Goal: Task Accomplishment & Management: Complete application form

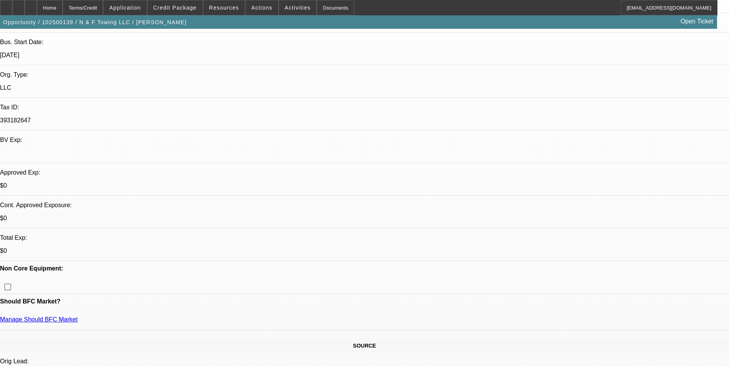
select select "0"
select select "2"
select select "0.1"
select select "4"
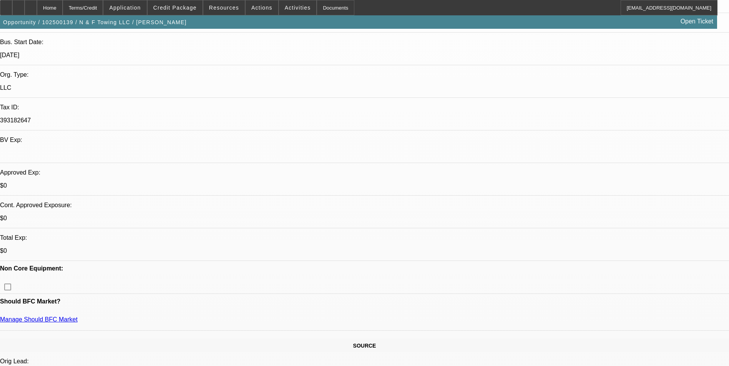
select select "0"
select select "2"
select select "0.1"
select select "4"
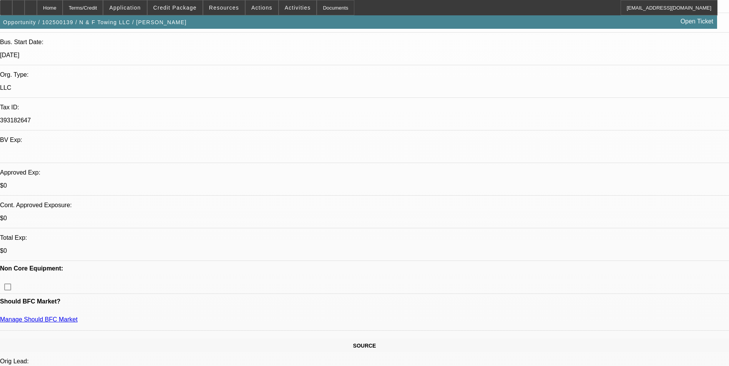
select select "0"
select select "2"
select select "0.1"
select select "4"
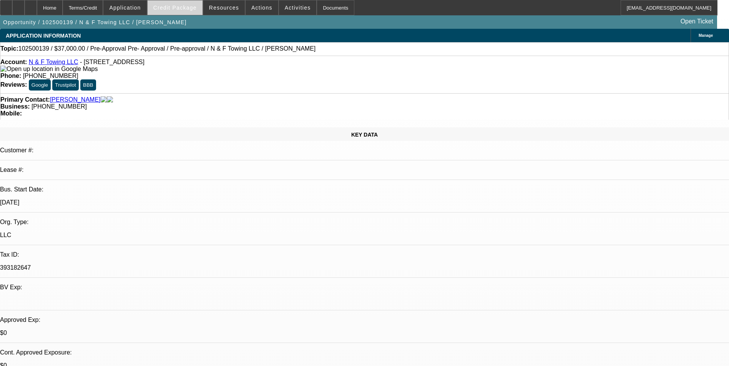
click at [181, 6] on span "Credit Package" at bounding box center [174, 8] width 43 height 6
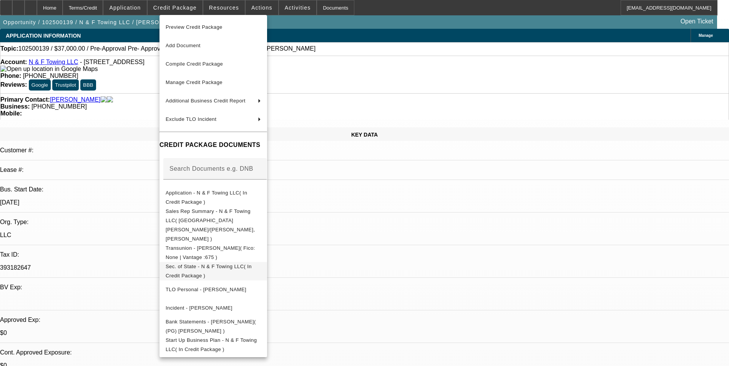
click at [235, 262] on span "Sec. of State - N & F Towing LLC( In Credit Package )" at bounding box center [213, 271] width 95 height 18
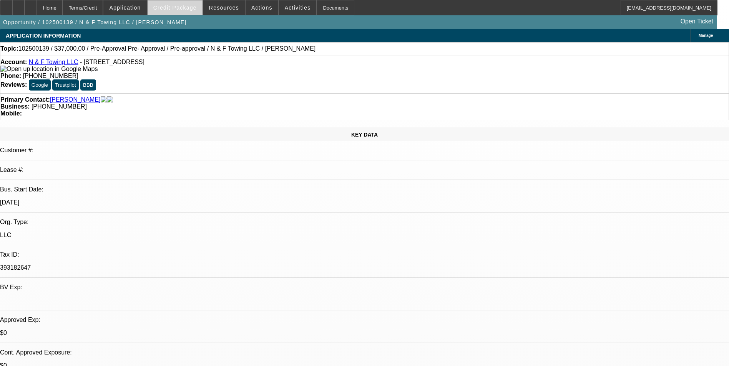
click at [183, 7] on span "Credit Package" at bounding box center [174, 8] width 43 height 6
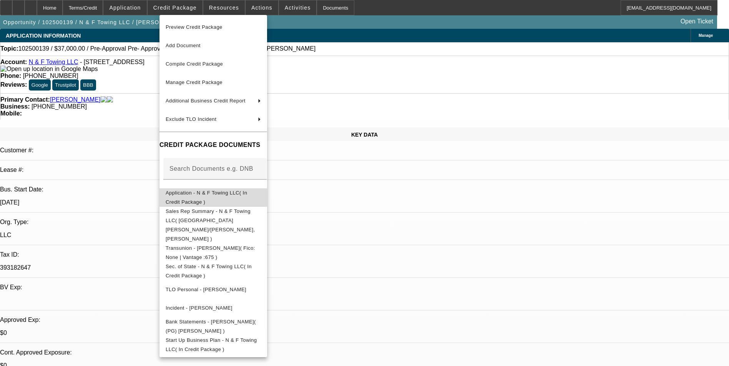
click at [220, 191] on span "Application - N & F Towing LLC( In Credit Package )" at bounding box center [213, 198] width 95 height 18
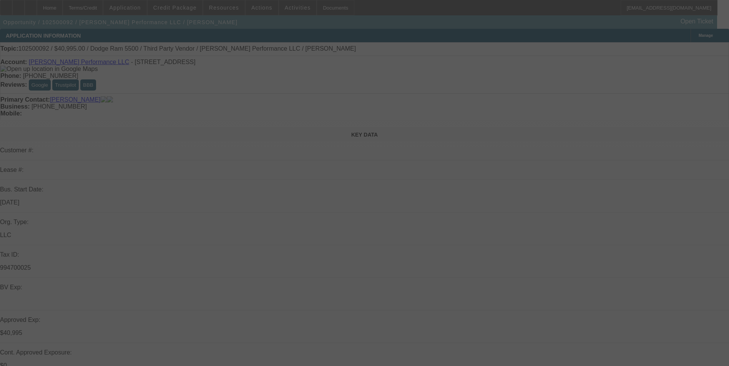
select select "0"
select select "2"
select select "0.1"
select select "4"
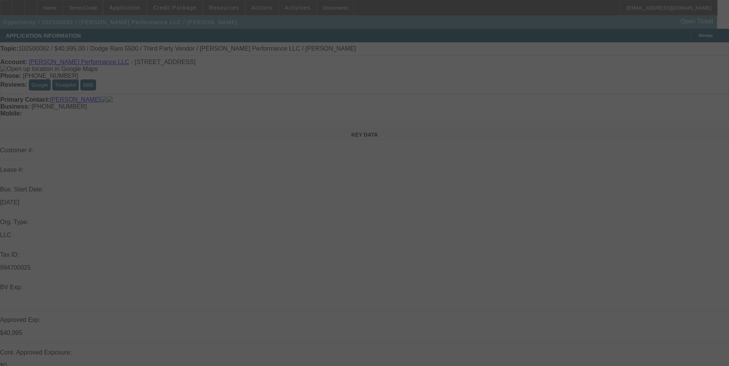
select select "0"
select select "2"
select select "0.1"
select select "4"
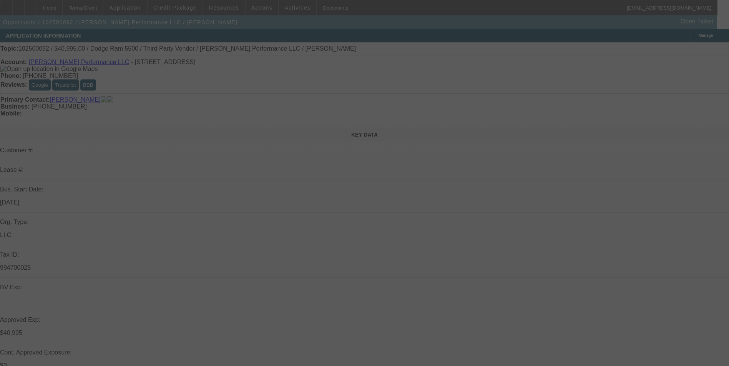
select select "0"
select select "2"
select select "0.1"
select select "4"
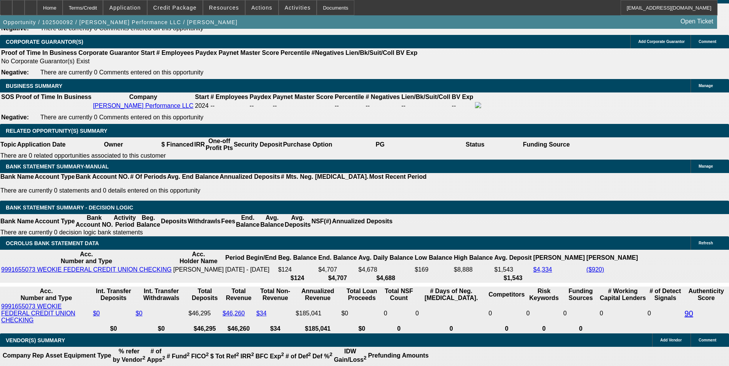
scroll to position [1235, 0]
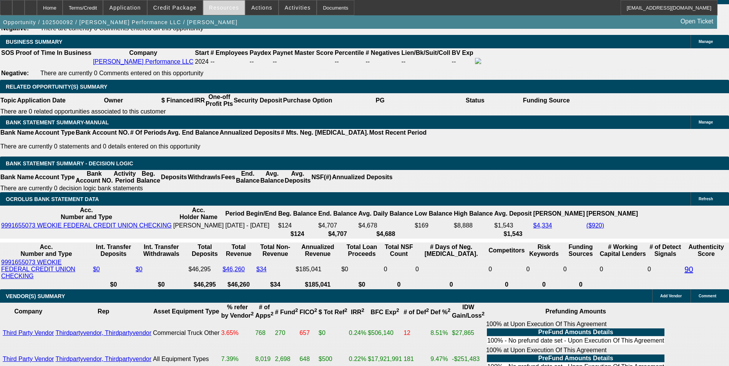
click at [221, 9] on span "Resources" at bounding box center [224, 8] width 30 height 6
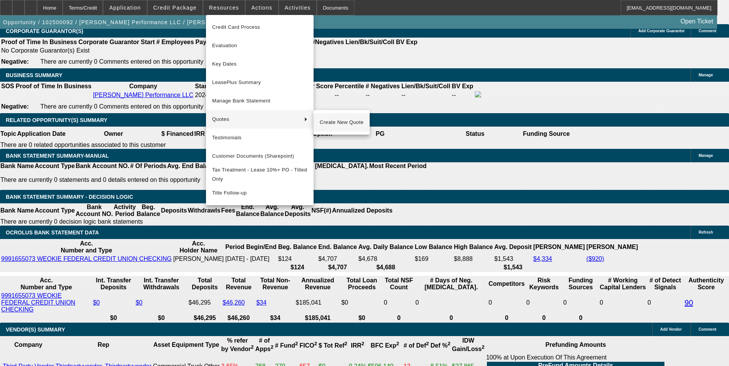
scroll to position [1120, 0]
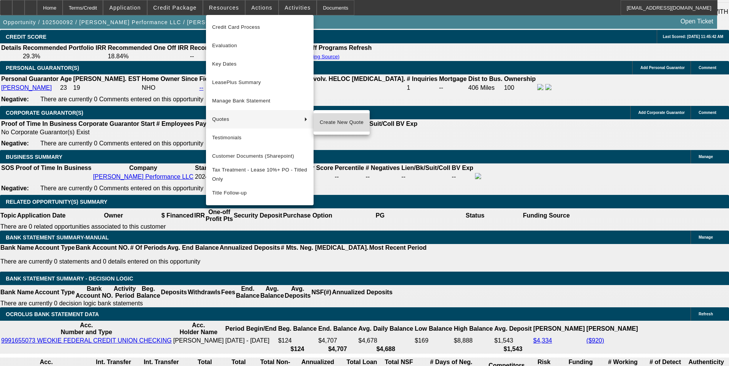
click at [354, 124] on span "Create New Quote" at bounding box center [342, 122] width 44 height 9
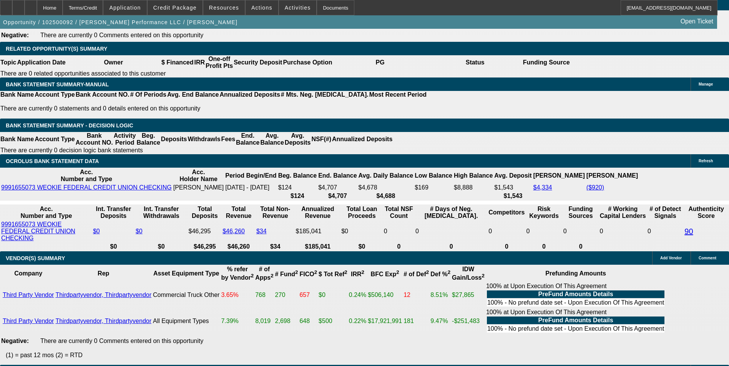
scroll to position [1273, 0]
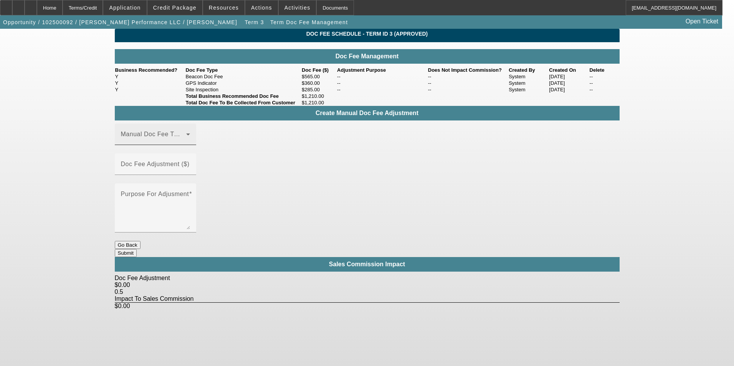
click at [167, 142] on span at bounding box center [153, 137] width 65 height 9
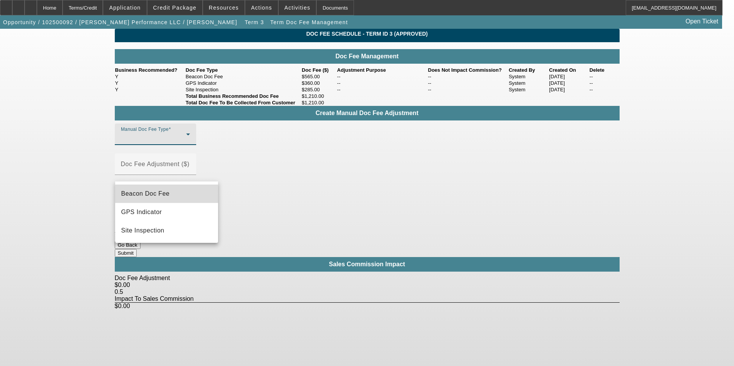
click at [165, 195] on span "Beacon Doc Fee" at bounding box center [145, 193] width 48 height 9
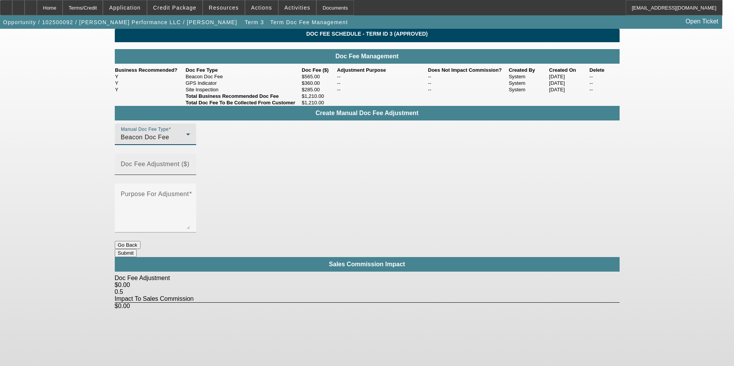
click at [190, 172] on input "Doc Fee Adjustment ($)" at bounding box center [155, 167] width 69 height 9
click at [190, 167] on mat-label "Doc Fee Adjustment ($)" at bounding box center [155, 164] width 69 height 7
click at [190, 172] on input "Doc Fee Adjustment ($)" at bounding box center [155, 167] width 69 height 9
click at [190, 167] on mat-label "Doc Fee Adjustment ($)" at bounding box center [155, 164] width 69 height 7
click at [190, 170] on input "Doc Fee Adjustment ($)" at bounding box center [155, 167] width 69 height 9
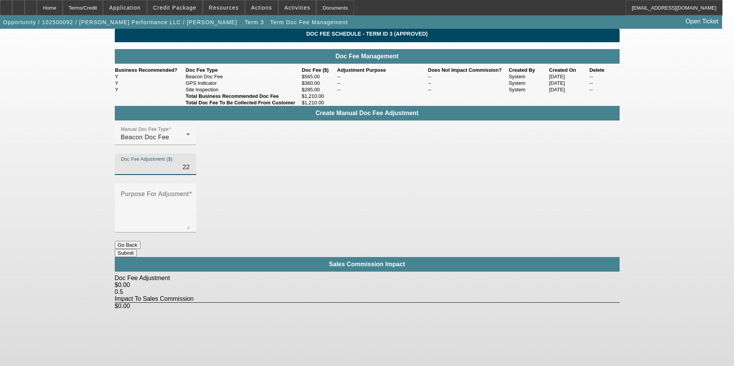
type input "2"
drag, startPoint x: 314, startPoint y: 172, endPoint x: 372, endPoint y: 172, distance: 58.4
click at [372, 172] on div "Manual Doc Fee Type Beacon Doc Fee Doc Fee Adjustment ($) 220 Purpose For Adjus…" at bounding box center [367, 183] width 505 height 118
type input "($220.00)"
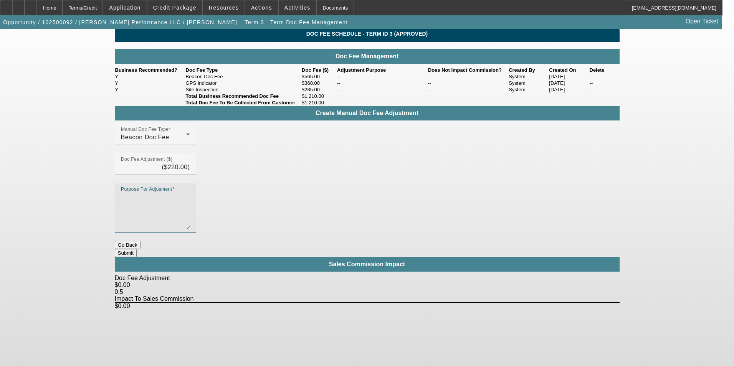
click at [190, 193] on textarea "Purpose For Adjusment" at bounding box center [155, 211] width 69 height 37
type textarea "-"
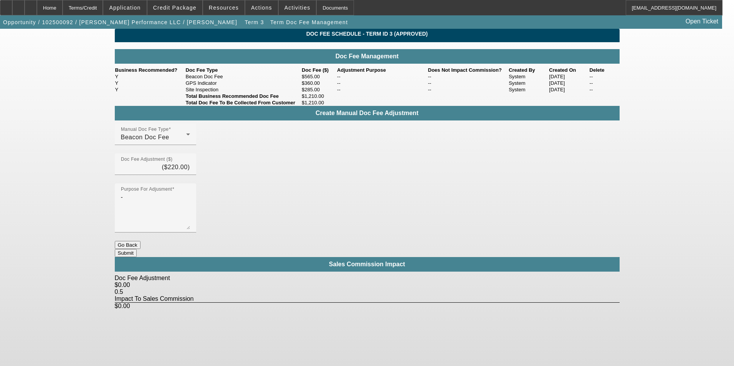
click at [137, 249] on button "Submit" at bounding box center [126, 253] width 22 height 8
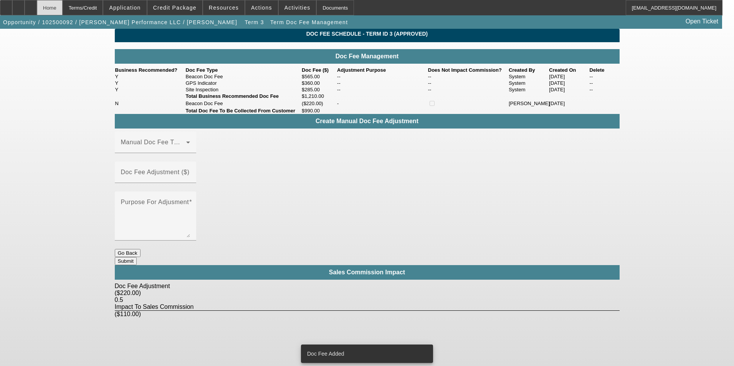
click at [63, 11] on div "Home" at bounding box center [50, 7] width 26 height 15
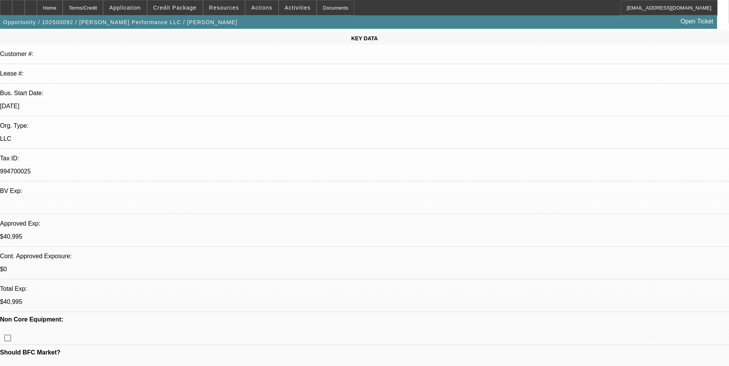
select select "0"
select select "2"
select select "0.1"
select select "4"
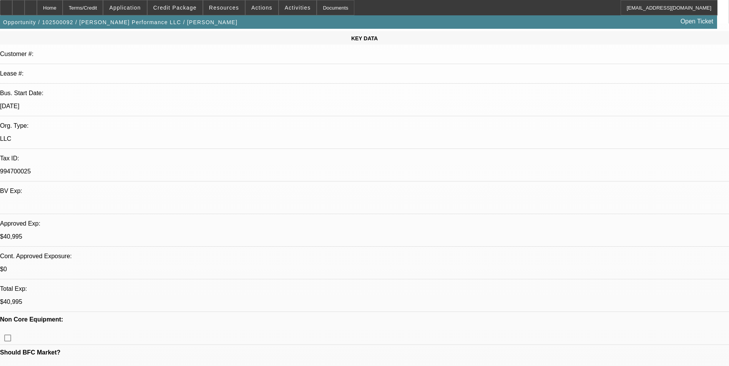
select select "0"
select select "2"
select select "0.1"
select select "4"
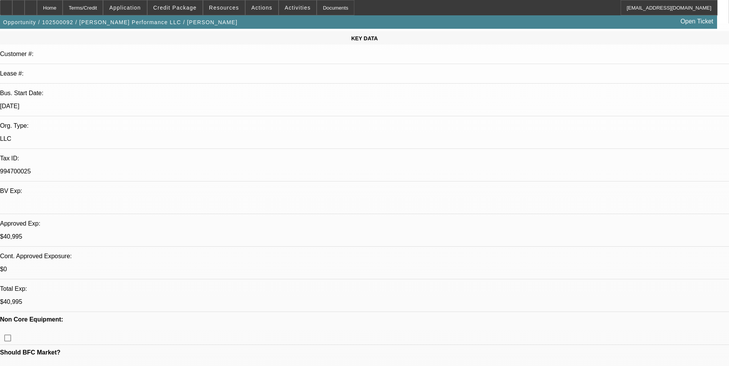
select select "0"
select select "2"
select select "0.1"
select select "4"
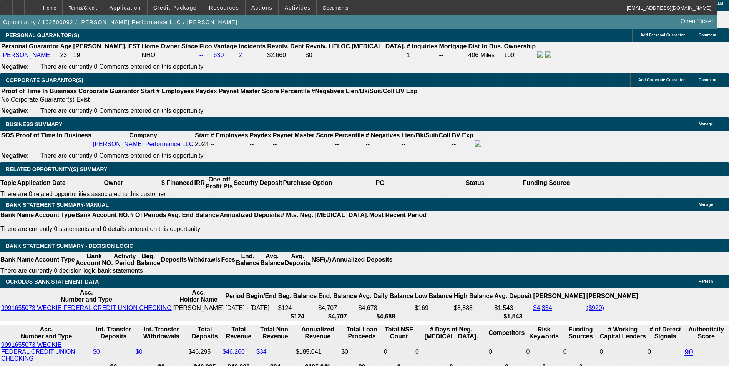
scroll to position [1197, 0]
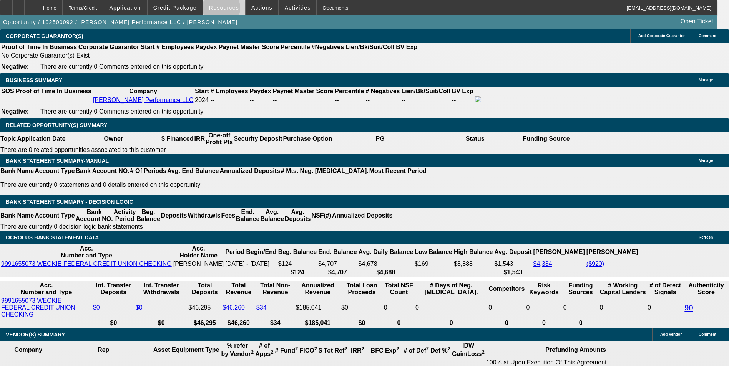
click at [221, 10] on span "Resources" at bounding box center [224, 8] width 30 height 6
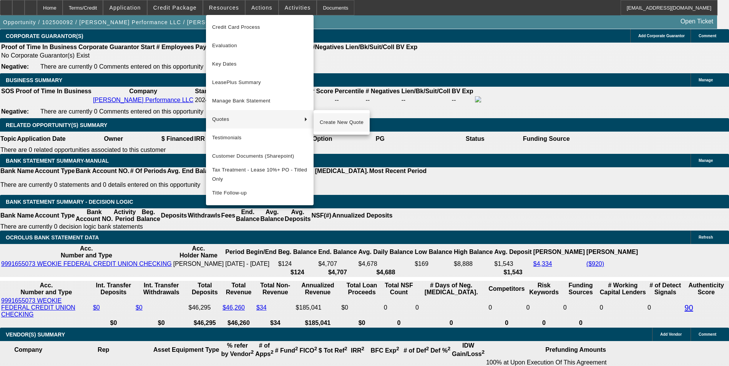
click at [334, 121] on span "Create New Quote" at bounding box center [342, 122] width 44 height 9
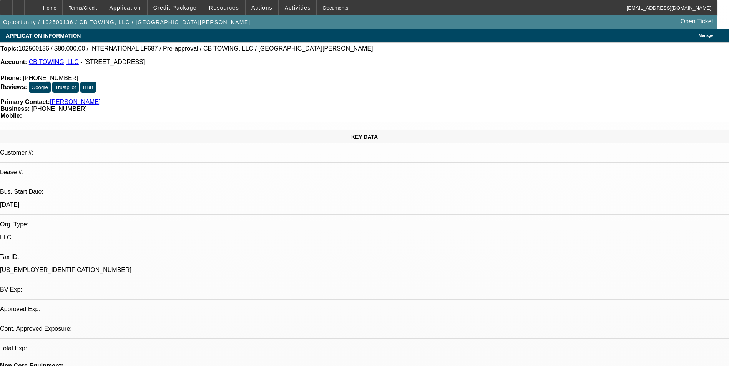
select select "0"
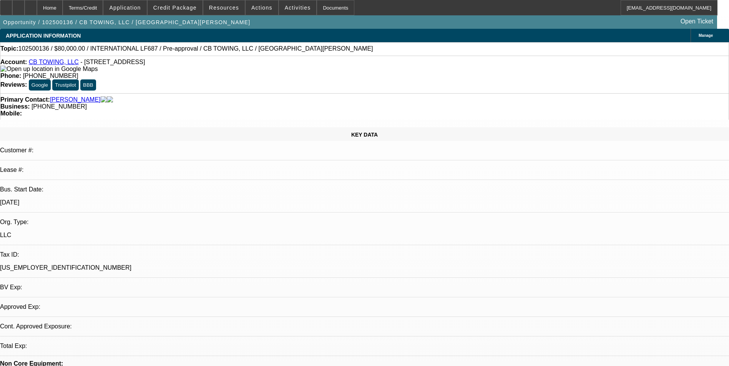
select select "0"
select select "6"
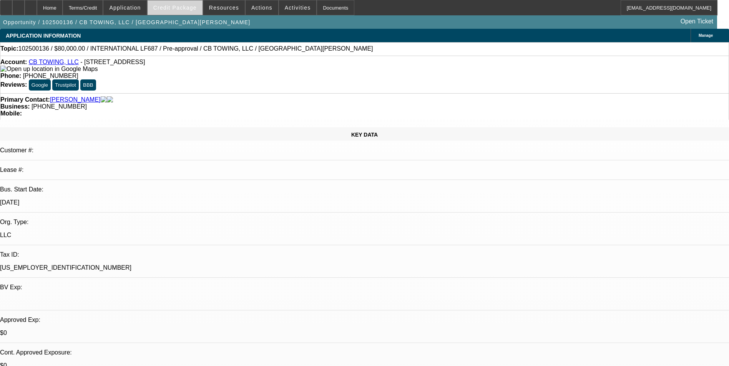
click at [182, 5] on span "Credit Package" at bounding box center [174, 8] width 43 height 6
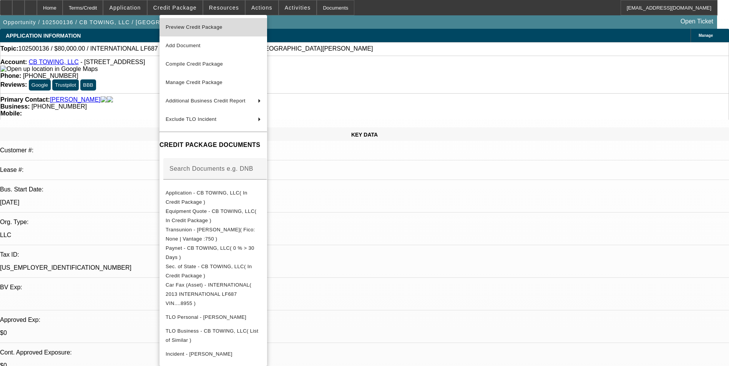
click at [188, 28] on span "Preview Credit Package" at bounding box center [194, 27] width 57 height 6
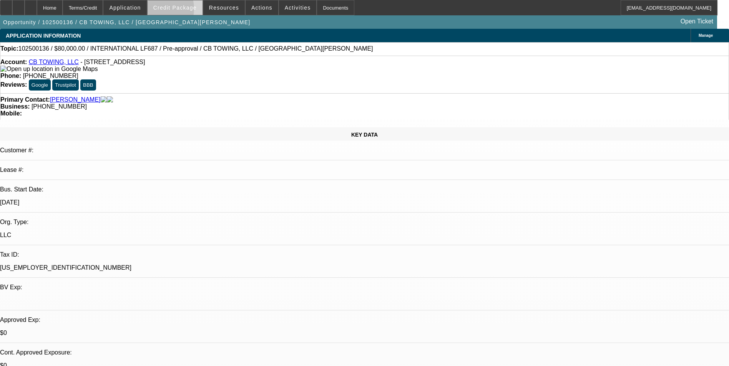
click at [164, 11] on span at bounding box center [175, 7] width 55 height 18
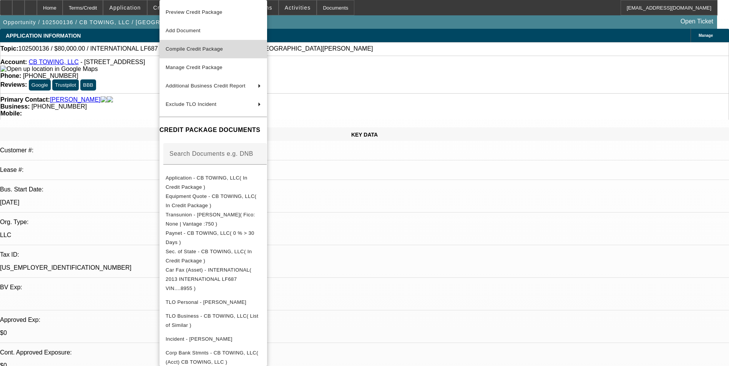
click at [199, 47] on span "Compile Credit Package" at bounding box center [194, 49] width 57 height 6
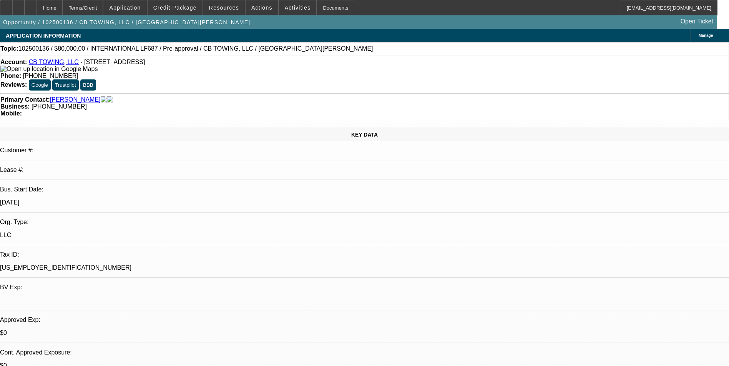
select select "0"
select select "6"
click at [202, 4] on span at bounding box center [175, 7] width 55 height 18
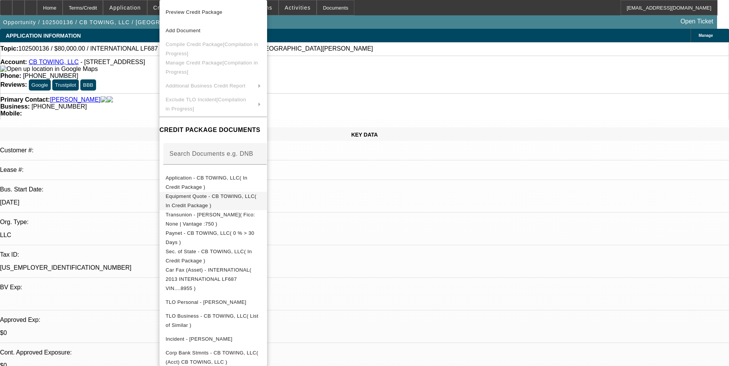
click at [253, 201] on span "Equipment Quote - CB TOWING, LLC( In Credit Package )" at bounding box center [213, 201] width 95 height 18
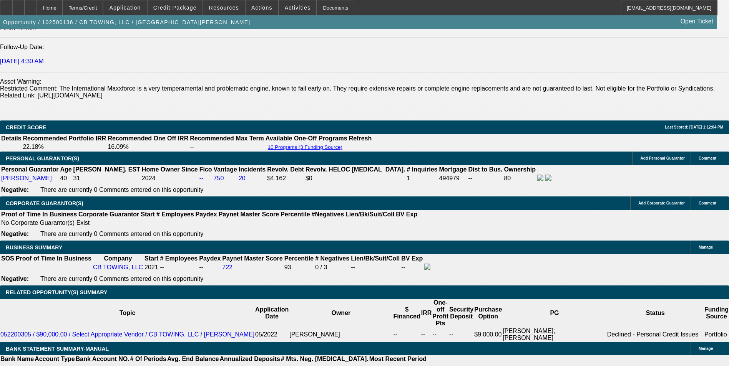
scroll to position [1191, 0]
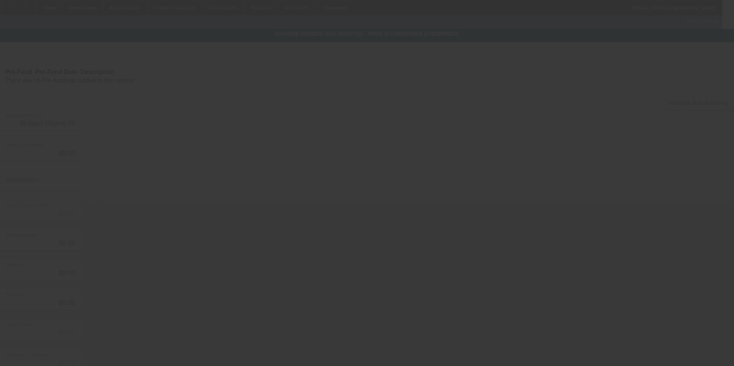
type input "$80,000.00"
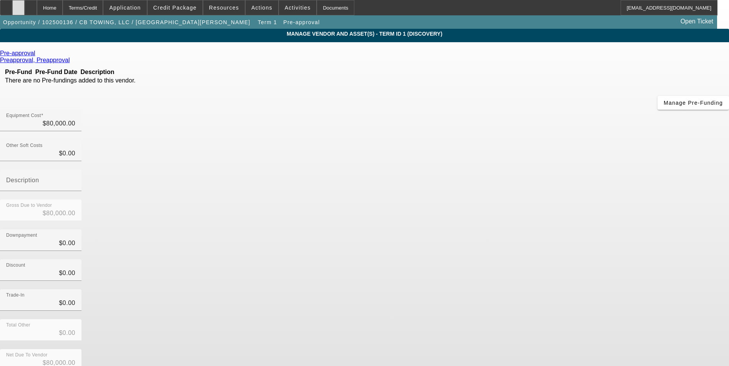
click at [18, 5] on icon at bounding box center [18, 5] width 0 height 0
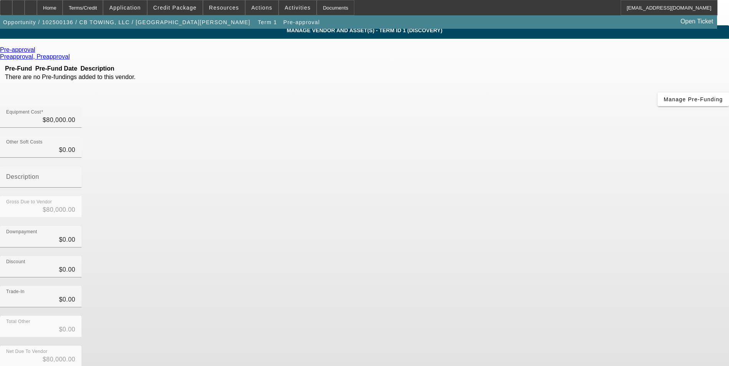
scroll to position [5, 0]
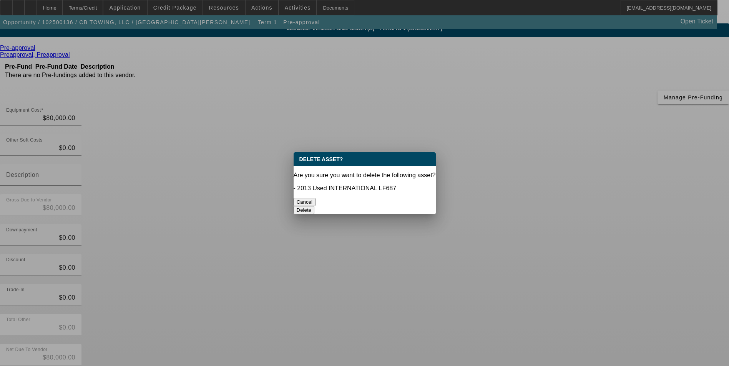
click at [315, 206] on button "Delete" at bounding box center [303, 210] width 21 height 8
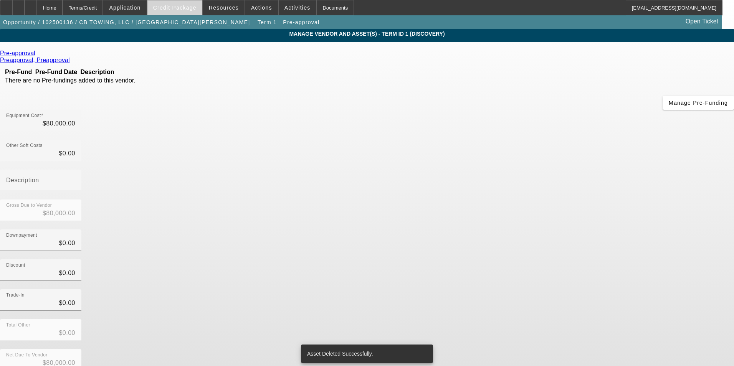
click at [187, 12] on span at bounding box center [175, 7] width 55 height 18
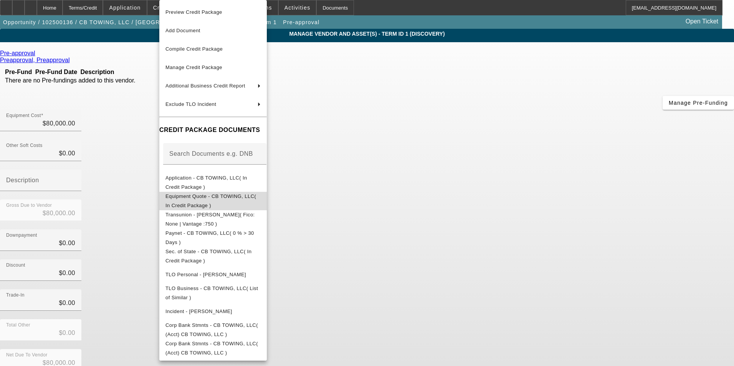
click at [237, 201] on span "Equipment Quote - CB TOWING, LLC( In Credit Package )" at bounding box center [213, 201] width 95 height 18
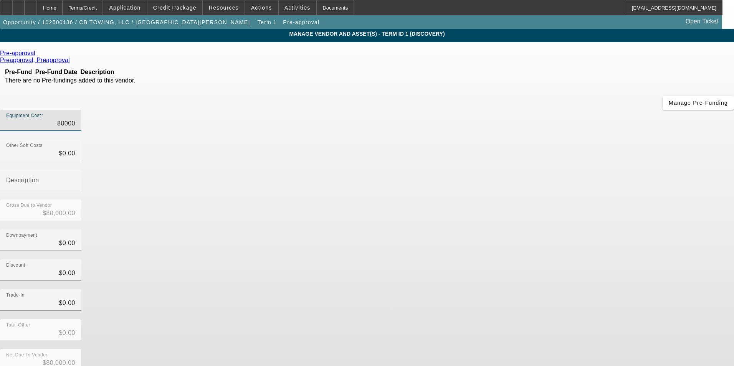
drag, startPoint x: 433, startPoint y: 66, endPoint x: 536, endPoint y: 53, distance: 104.1
click at [532, 110] on div "Equipment Cost 80000" at bounding box center [367, 125] width 734 height 30
type input "8"
type input "$8.00"
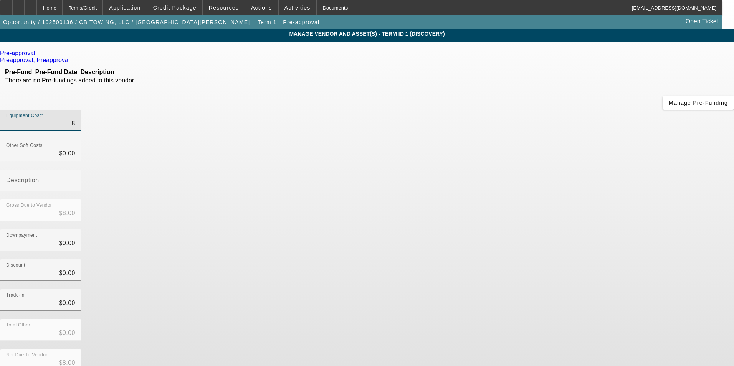
type input "87"
type input "$87.00"
type input "870"
type input "$870.00"
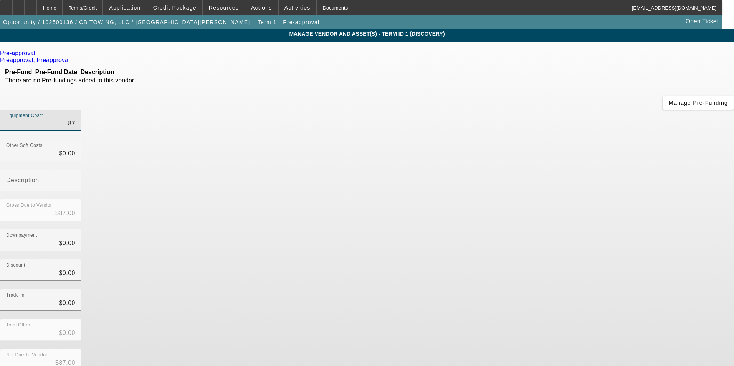
type input "$870.00"
type input "8700"
type input "$8,700.00"
type input "87000"
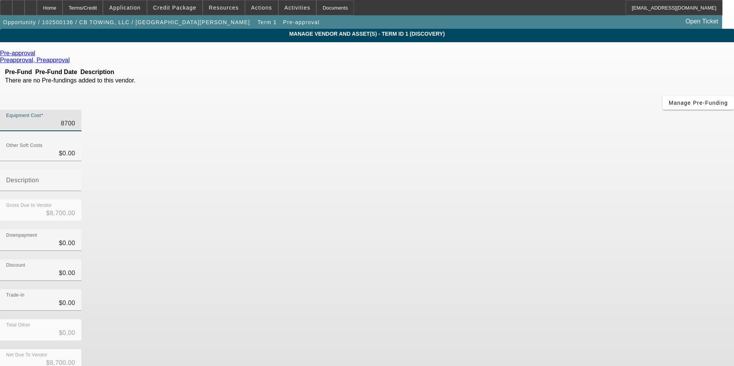
type input "$87,000.00"
click at [558, 230] on div "Downpayment $0.00" at bounding box center [367, 245] width 734 height 30
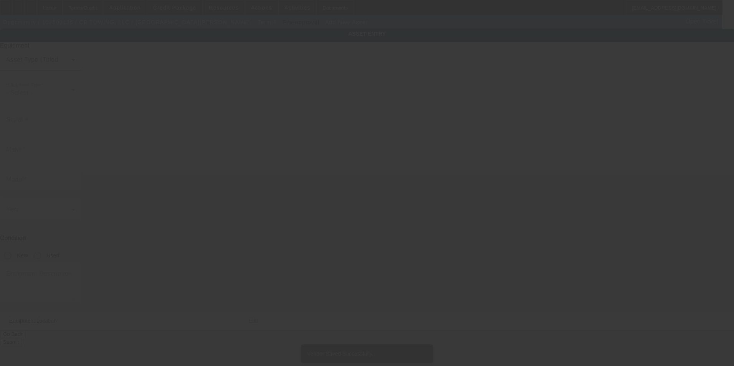
type input "[STREET_ADDRESS]"
type input "Gunnison"
type input "81230"
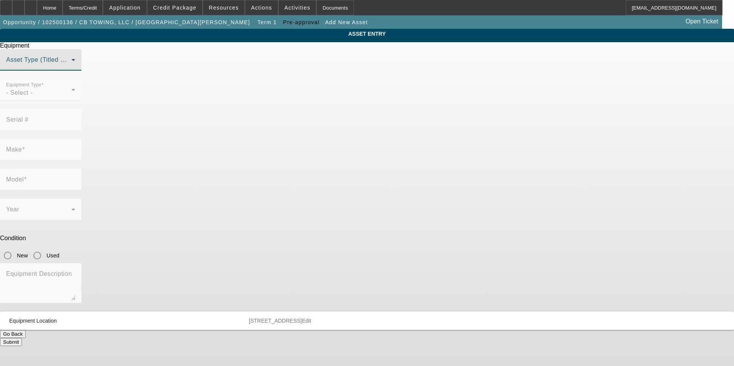
click at [71, 68] on span at bounding box center [38, 62] width 65 height 9
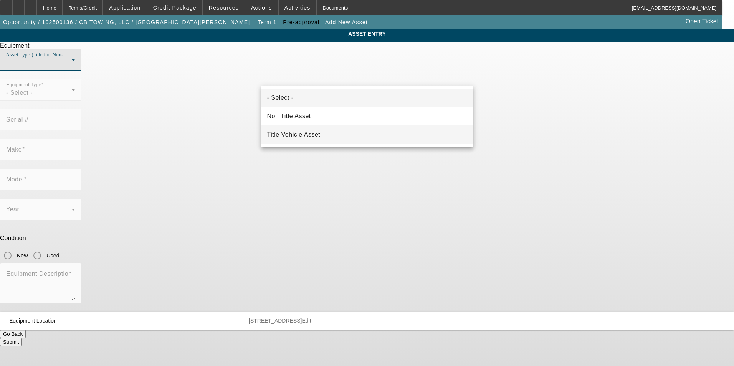
click at [307, 133] on span "Title Vehicle Asset" at bounding box center [293, 134] width 53 height 9
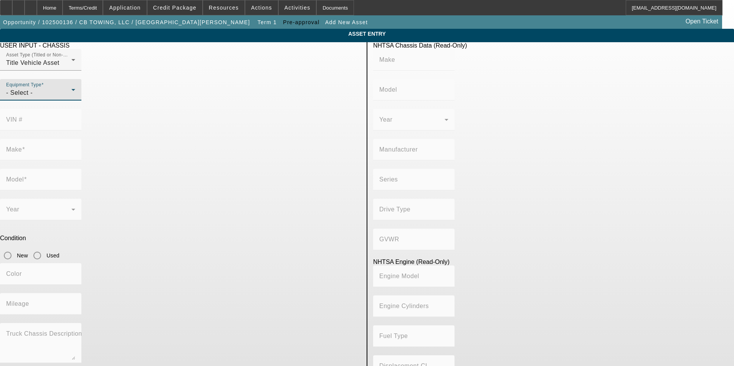
click at [78, 95] on icon at bounding box center [73, 89] width 9 height 9
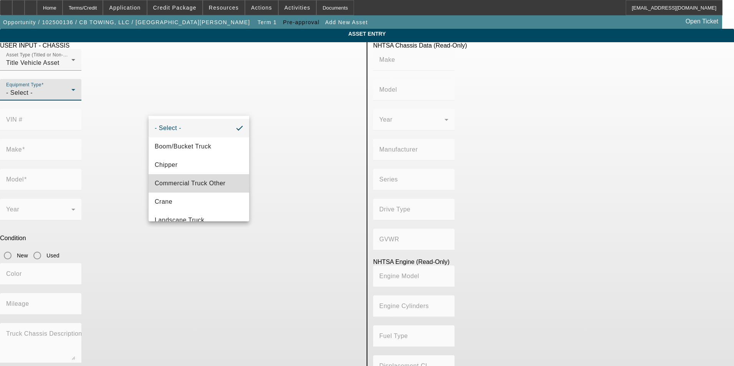
click at [217, 181] on span "Commercial Truck Other" at bounding box center [190, 183] width 71 height 9
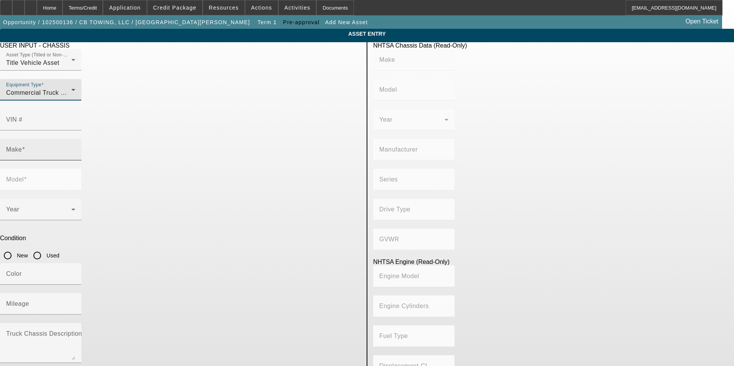
click at [75, 148] on input "Make" at bounding box center [40, 152] width 69 height 9
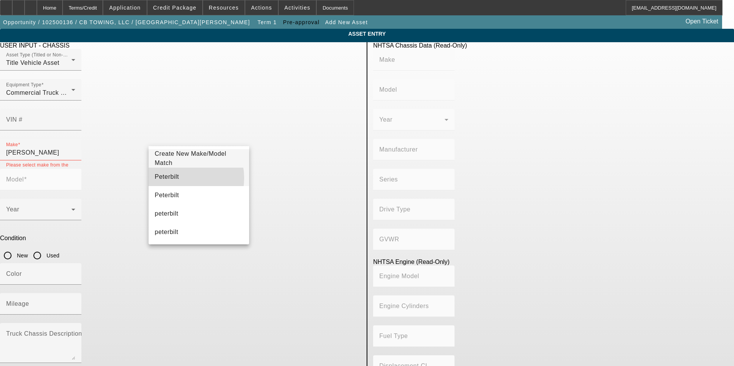
click at [176, 178] on mat-option "Peterbilt" at bounding box center [199, 177] width 101 height 18
type input "Peterbilt"
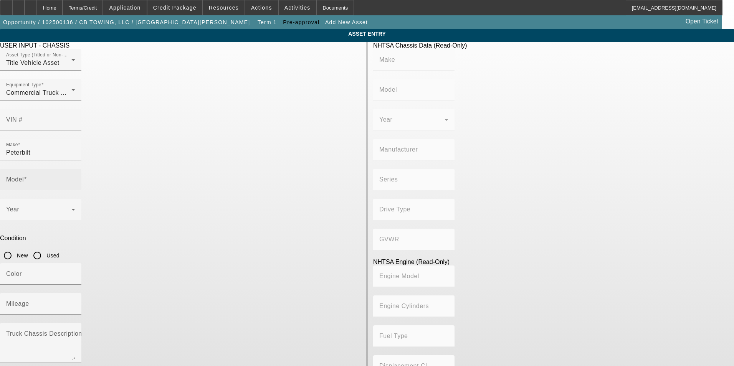
click at [75, 169] on div "Model" at bounding box center [40, 180] width 69 height 22
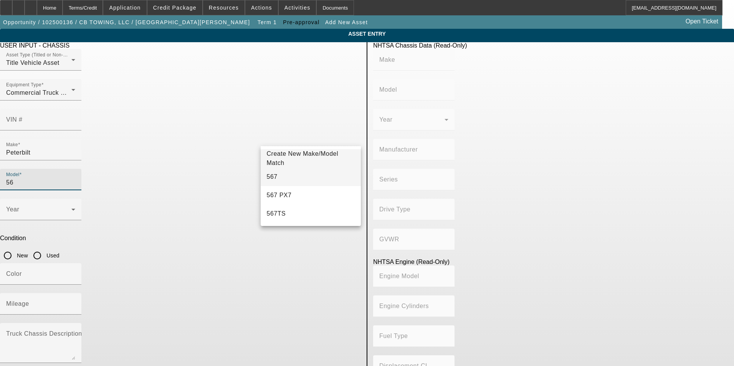
click at [276, 176] on mat-option "567" at bounding box center [311, 177] width 101 height 18
type input "567"
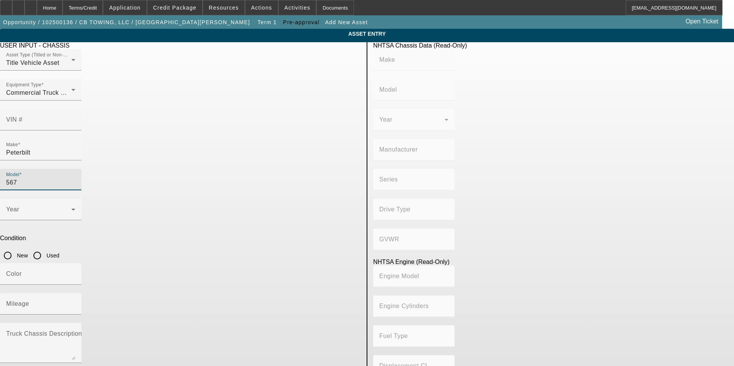
click at [45, 248] on input "Used" at bounding box center [37, 255] width 15 height 15
radio input "true"
click at [71, 208] on span at bounding box center [38, 212] width 65 height 9
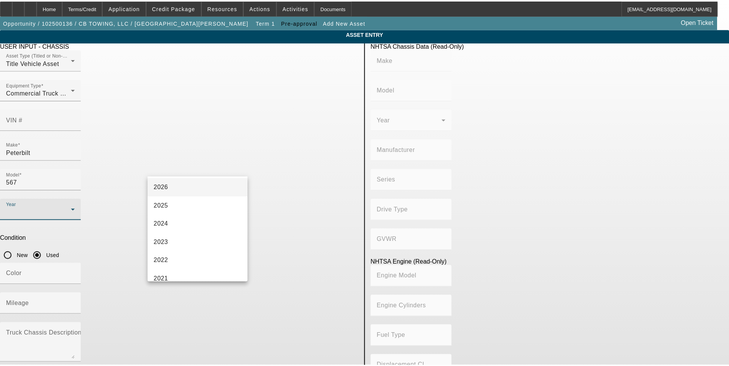
scroll to position [77, 0]
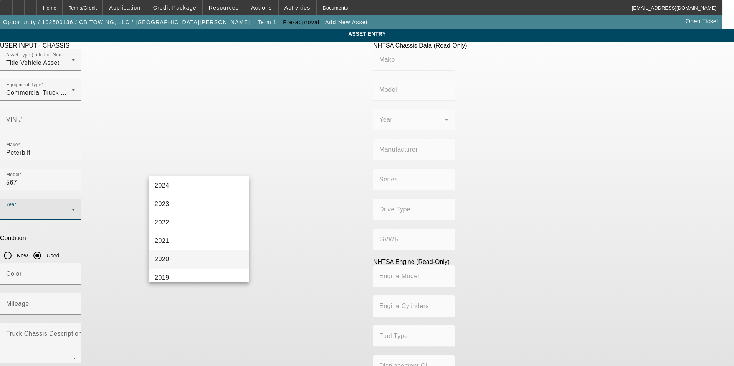
click at [182, 260] on mat-option "2020" at bounding box center [199, 259] width 101 height 18
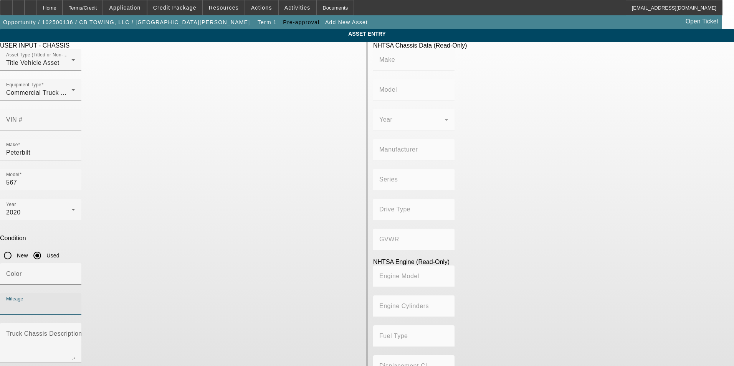
click at [75, 303] on input "Mileage" at bounding box center [40, 307] width 69 height 9
type input "60000"
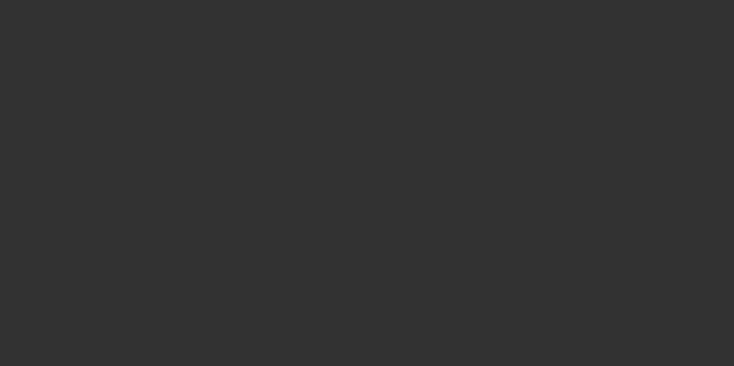
type input "$87,000.00"
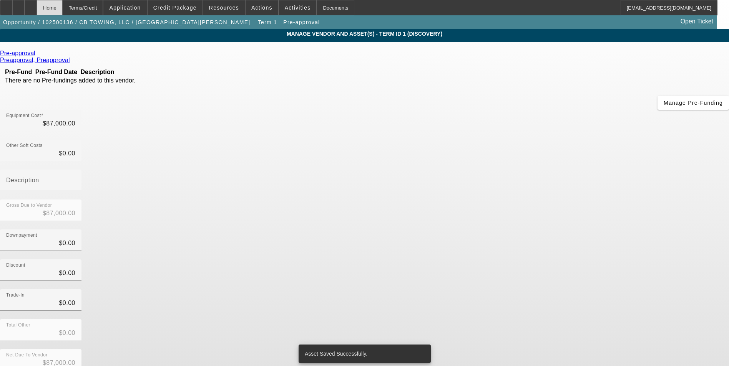
click at [63, 8] on div "Home" at bounding box center [50, 7] width 26 height 15
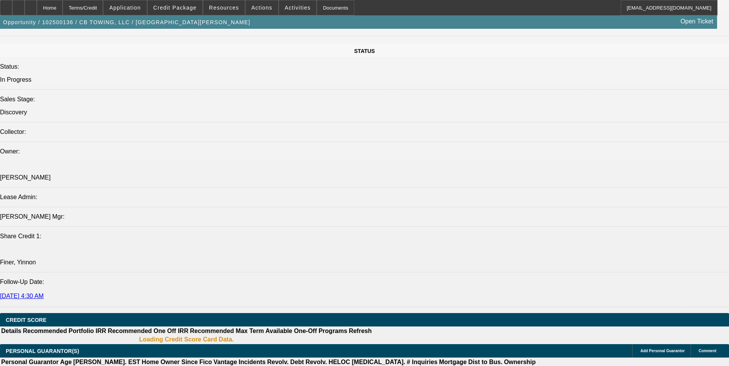
select select "0"
select select "6"
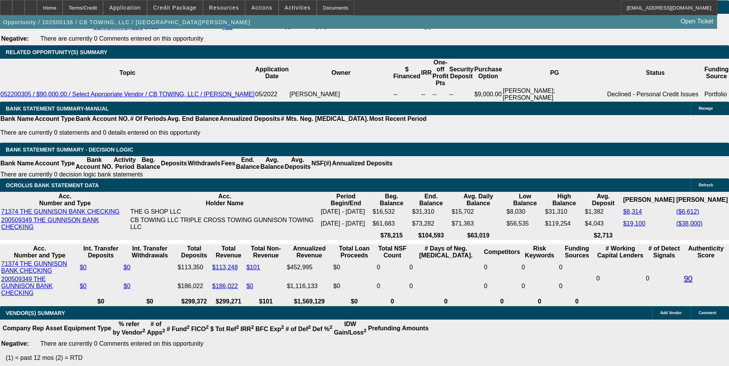
scroll to position [1182, 0]
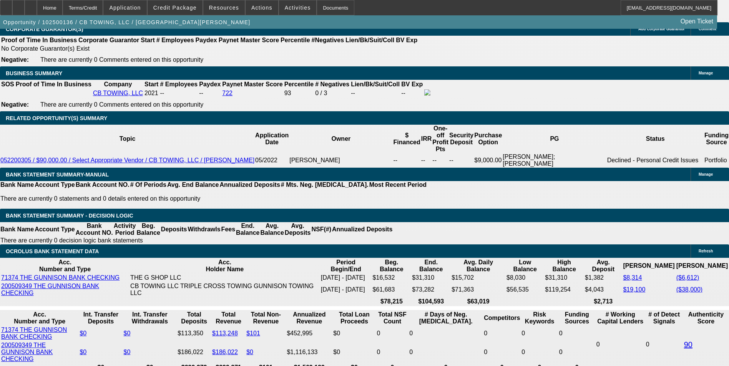
drag, startPoint x: 166, startPoint y: 185, endPoint x: 211, endPoint y: 182, distance: 45.0
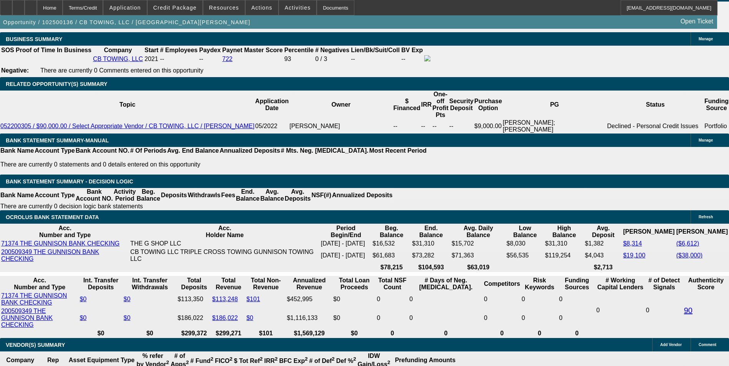
type input "UNKNOWN"
type input "60"
type input "$1,935.27"
type input "60"
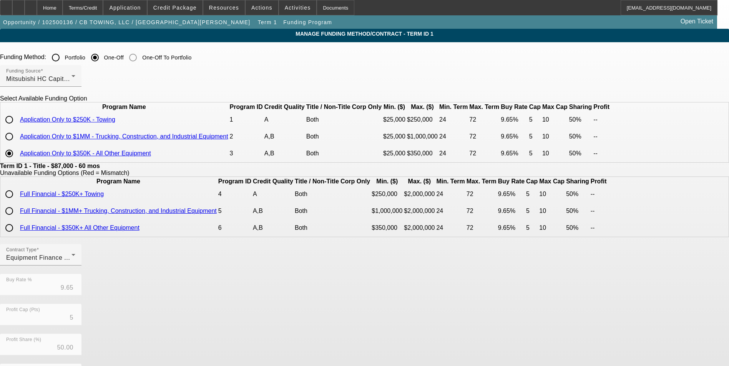
click at [17, 161] on input "radio" at bounding box center [9, 153] width 15 height 15
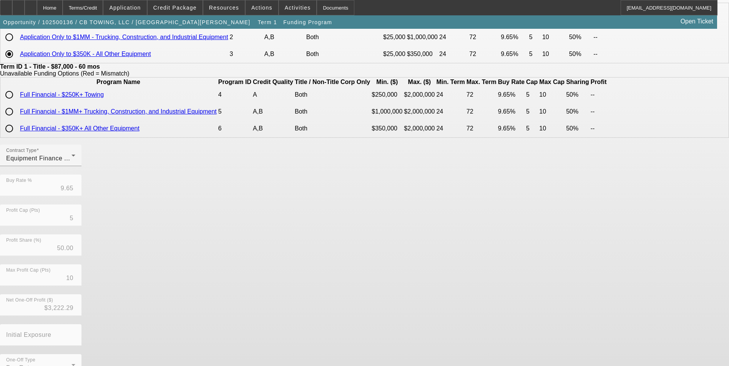
scroll to position [153, 0]
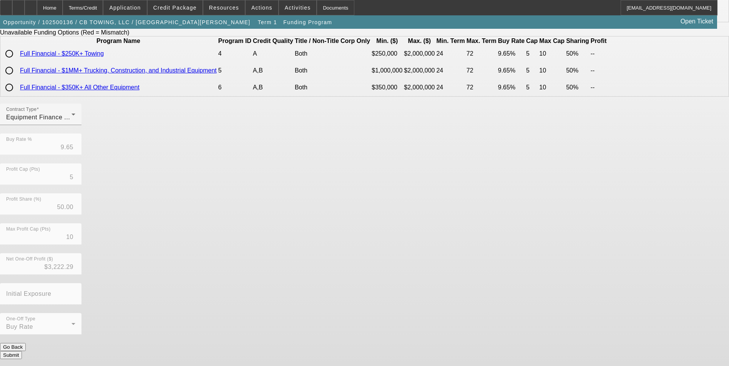
click at [22, 351] on button "Submit" at bounding box center [11, 355] width 22 height 8
click at [63, 10] on div "Home" at bounding box center [50, 7] width 26 height 15
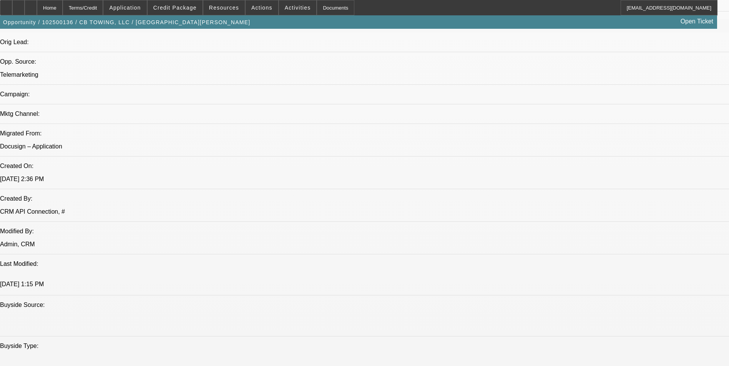
select select "0"
select select "6"
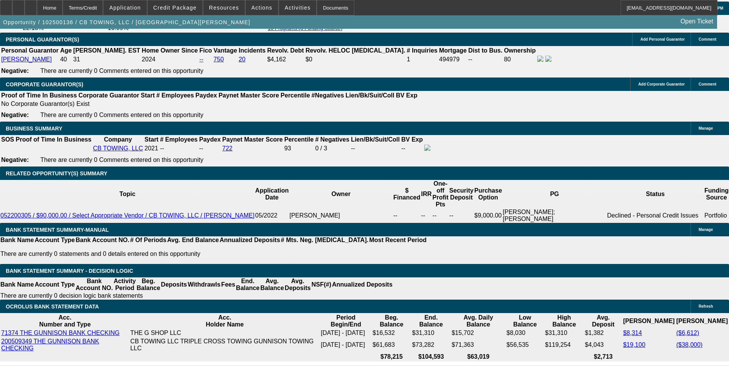
scroll to position [1049, 0]
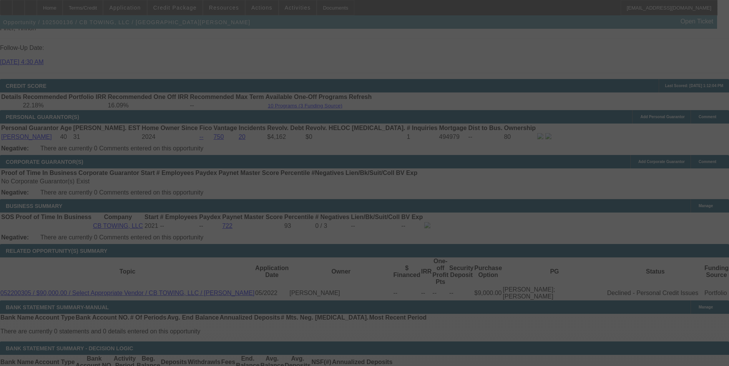
select select "0"
select select "6"
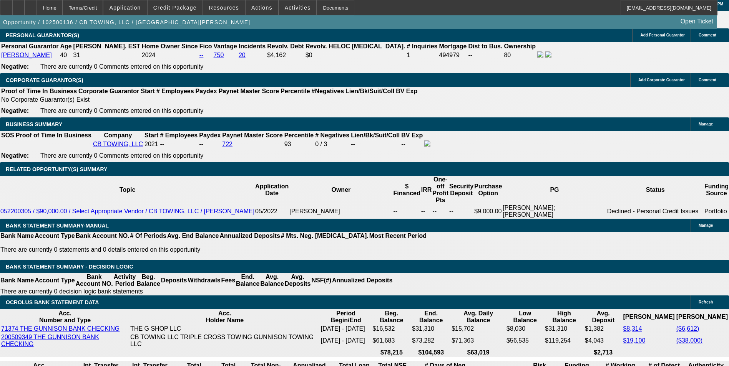
scroll to position [1237, 0]
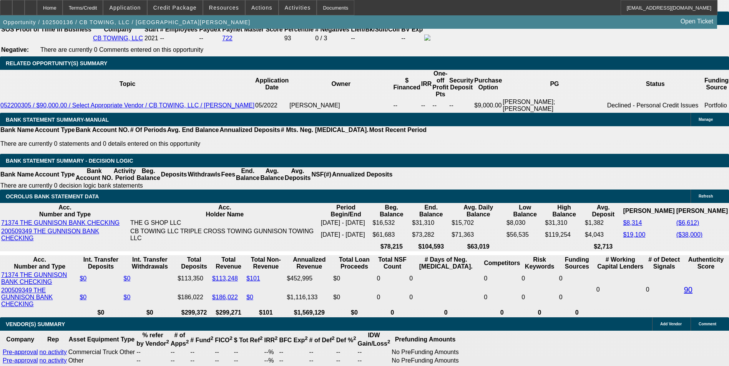
drag, startPoint x: 167, startPoint y: 164, endPoint x: 215, endPoint y: 155, distance: 48.4
type input "UNKNOWN"
type input "1"
type input "$1,487.16"
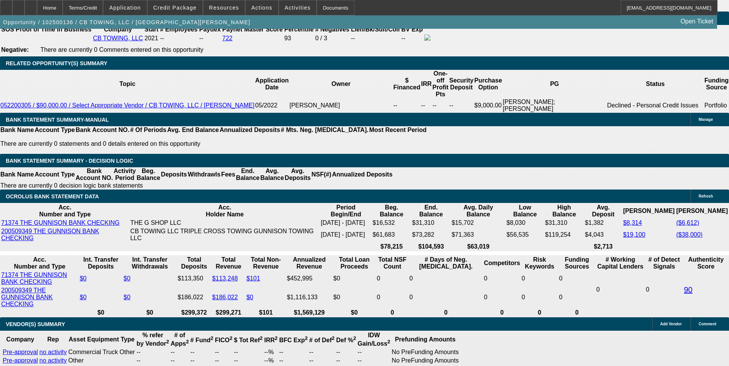
type input "12"
type input "$1,935.27"
type input "12.5"
type input "$1,957.32"
type input "12.5"
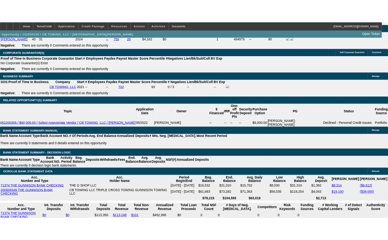
scroll to position [1083, 0]
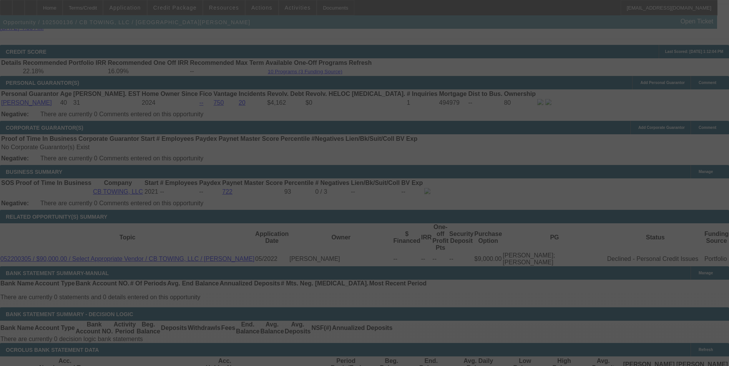
select select "0"
select select "6"
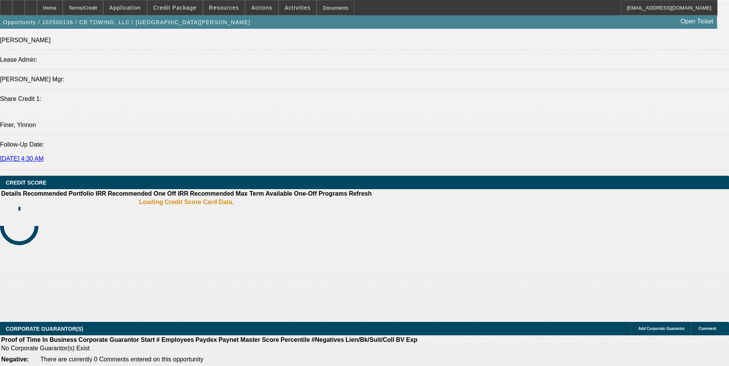
select select "0"
select select "1"
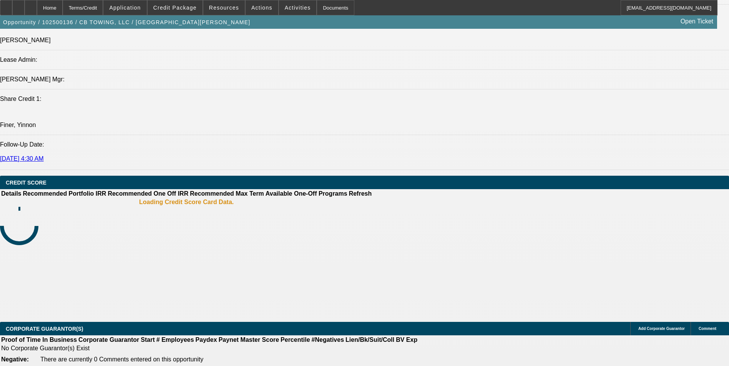
select select "6"
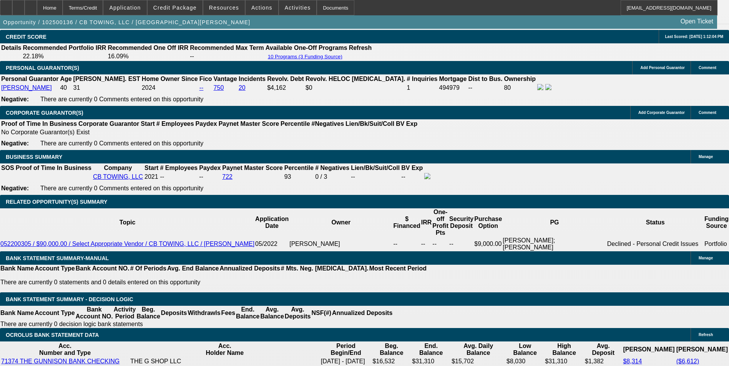
scroll to position [1110, 0]
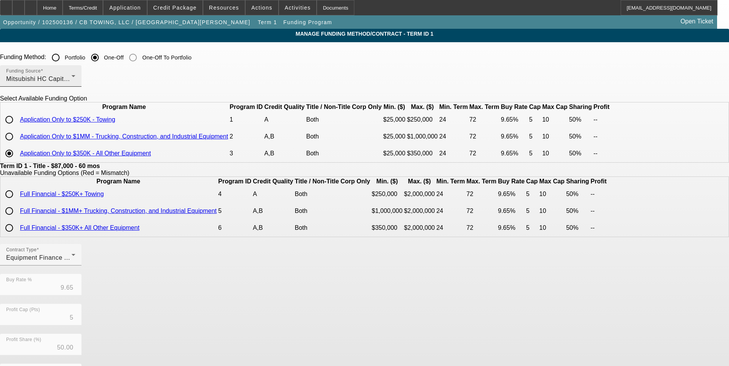
click at [71, 79] on div "Mitsubishi HC Capital America" at bounding box center [38, 79] width 65 height 9
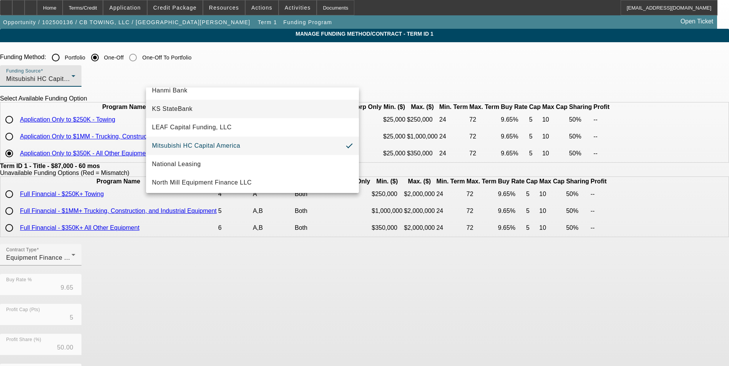
scroll to position [218, 0]
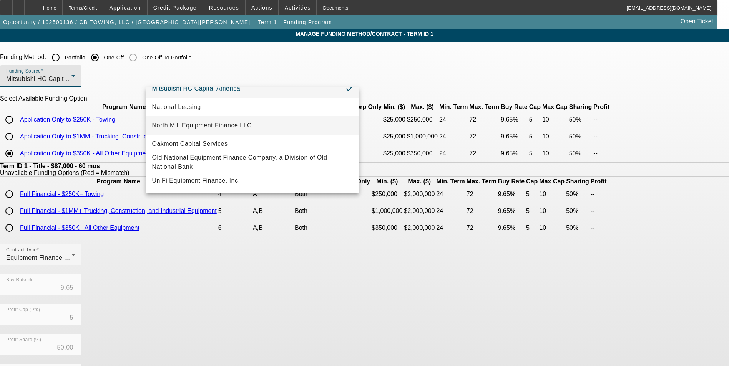
click at [235, 124] on span "North Mill Equipment Finance LLC" at bounding box center [202, 125] width 100 height 9
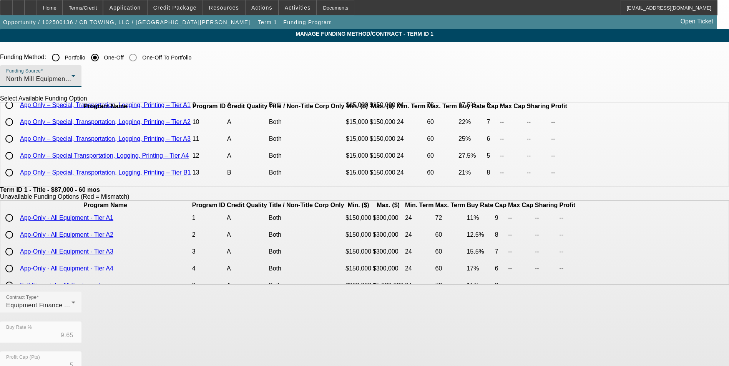
scroll to position [115, 0]
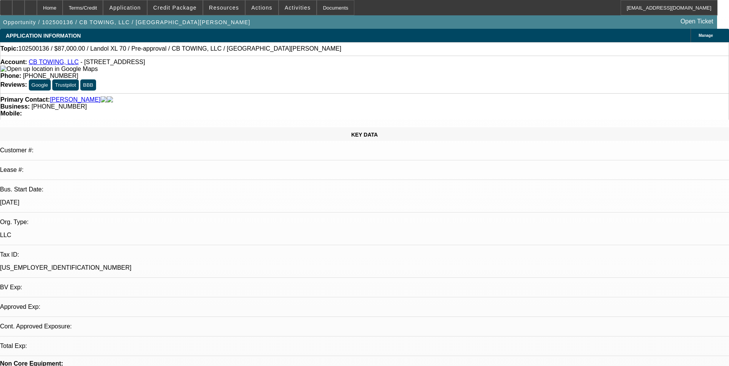
select select "0"
select select "6"
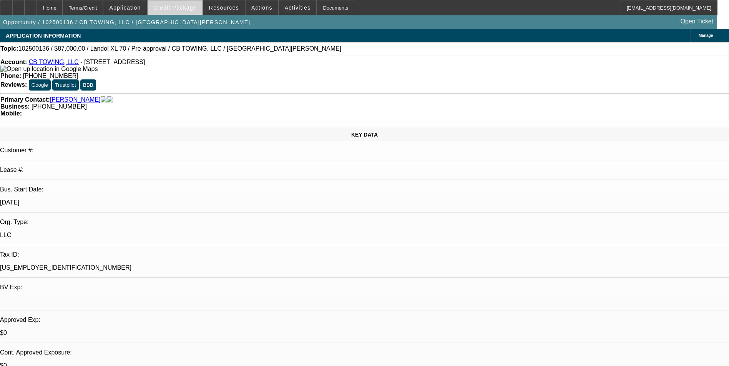
click at [189, 11] on span at bounding box center [175, 7] width 55 height 18
